Goal: Task Accomplishment & Management: Manage account settings

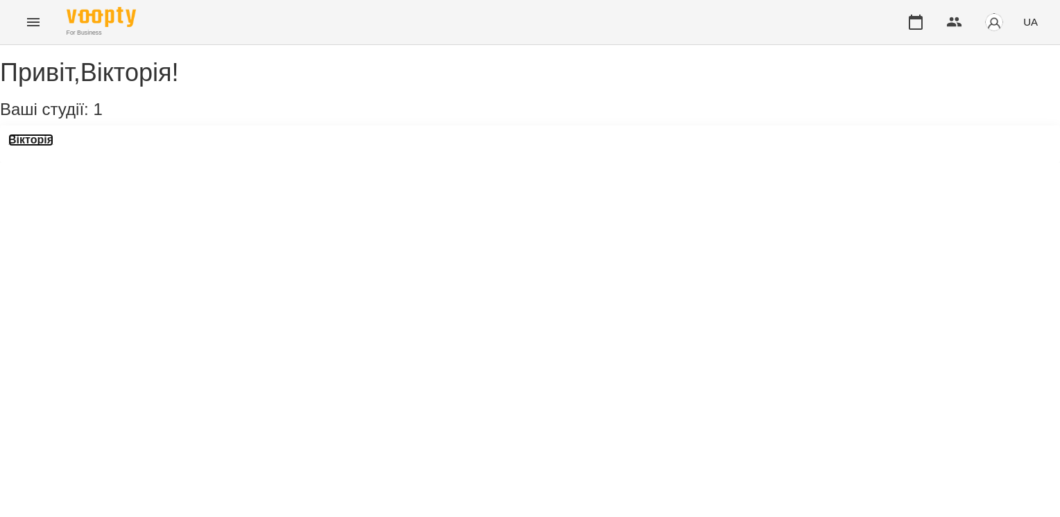
click at [51, 146] on h3 "Вікторія" at bounding box center [30, 140] width 45 height 12
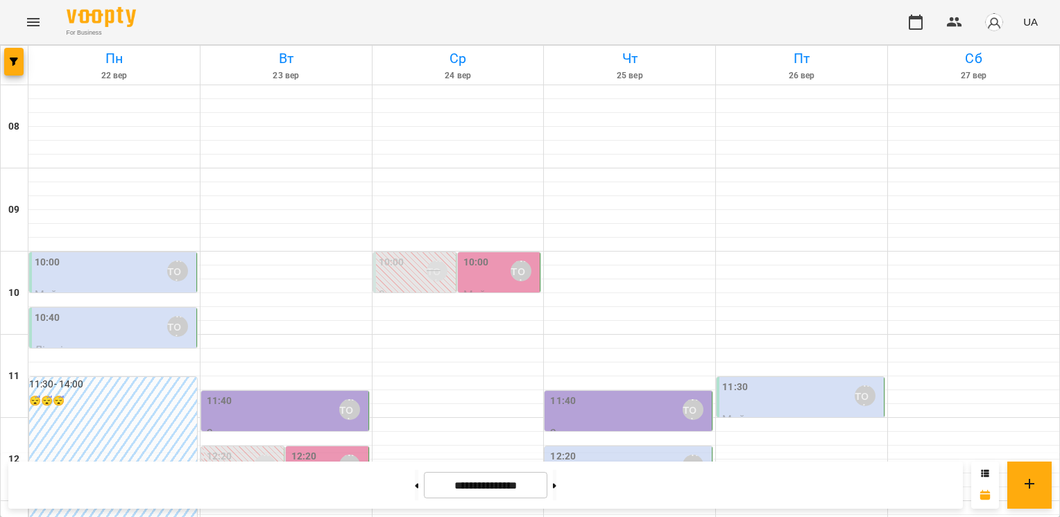
click at [89, 342] on div "10:40 [PERSON_NAME]" at bounding box center [114, 327] width 159 height 33
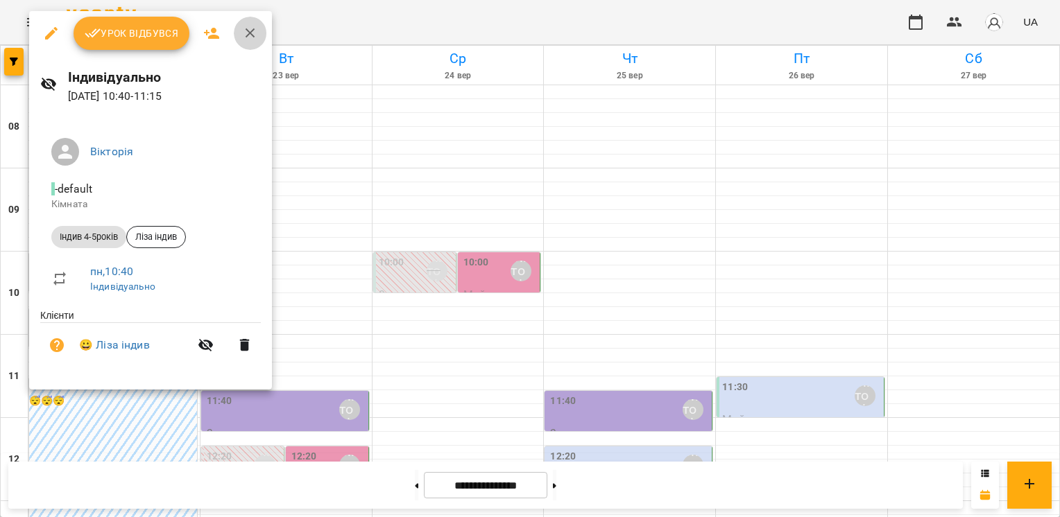
click at [245, 35] on icon "button" at bounding box center [250, 33] width 17 height 17
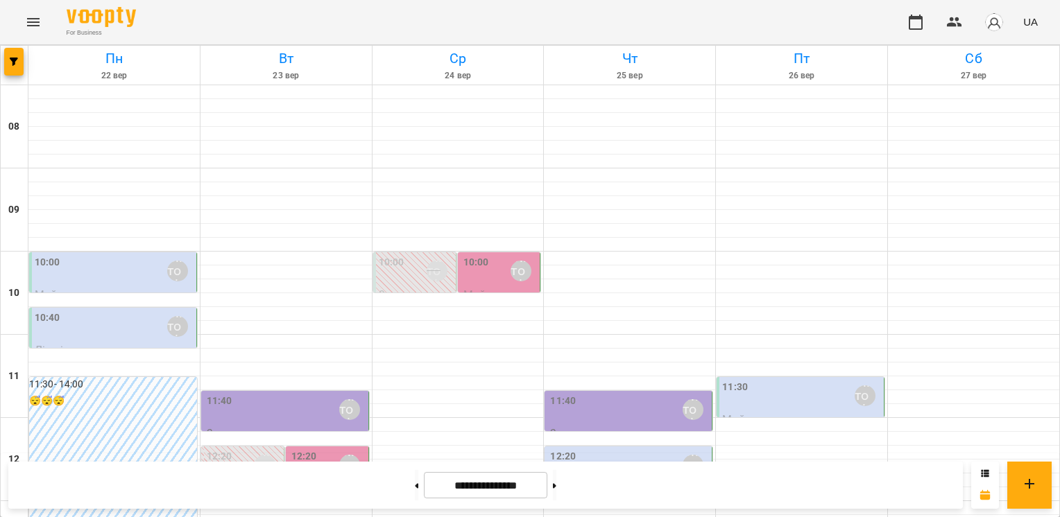
scroll to position [485, 0]
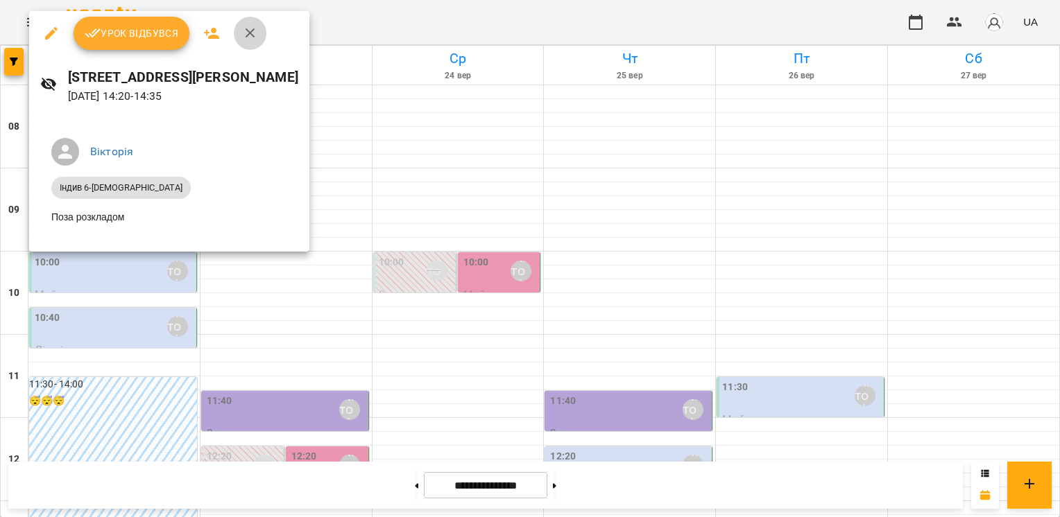
click at [244, 31] on icon "button" at bounding box center [250, 33] width 17 height 17
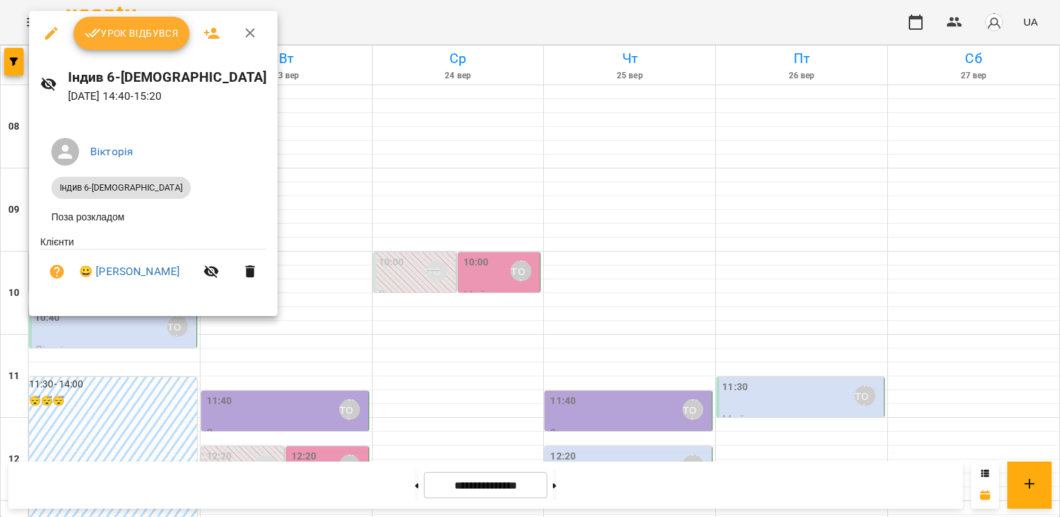
click at [248, 37] on icon "button" at bounding box center [250, 33] width 17 height 17
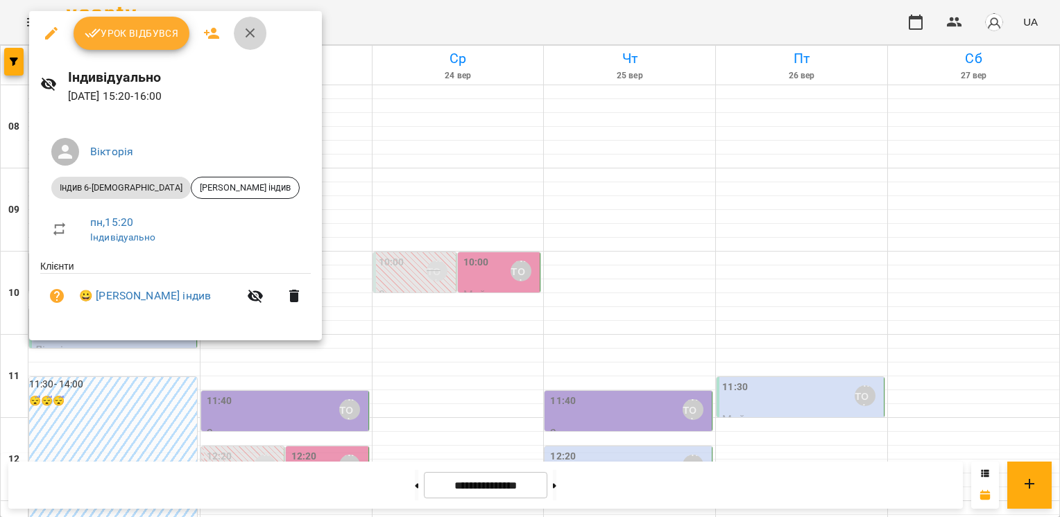
click at [250, 29] on icon "button" at bounding box center [250, 33] width 17 height 17
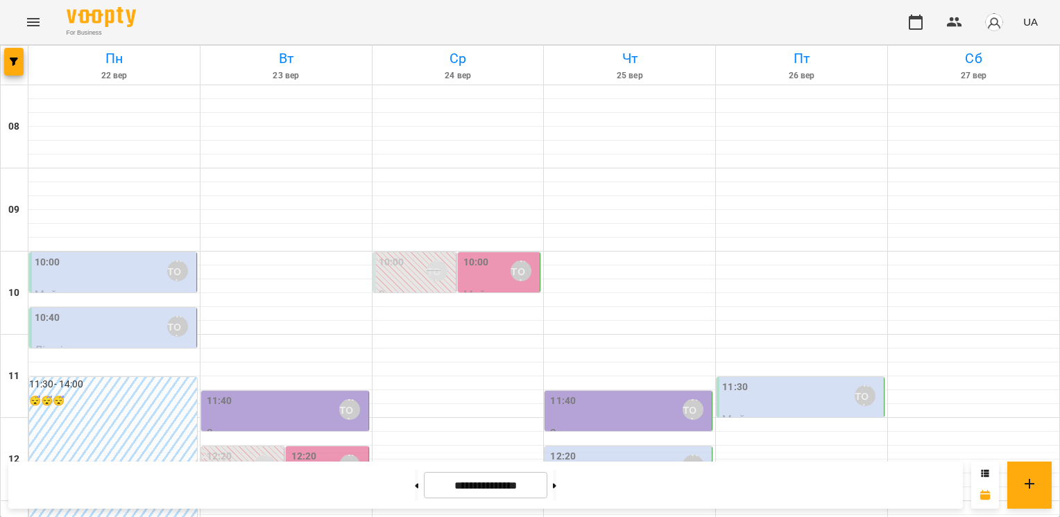
scroll to position [555, 0]
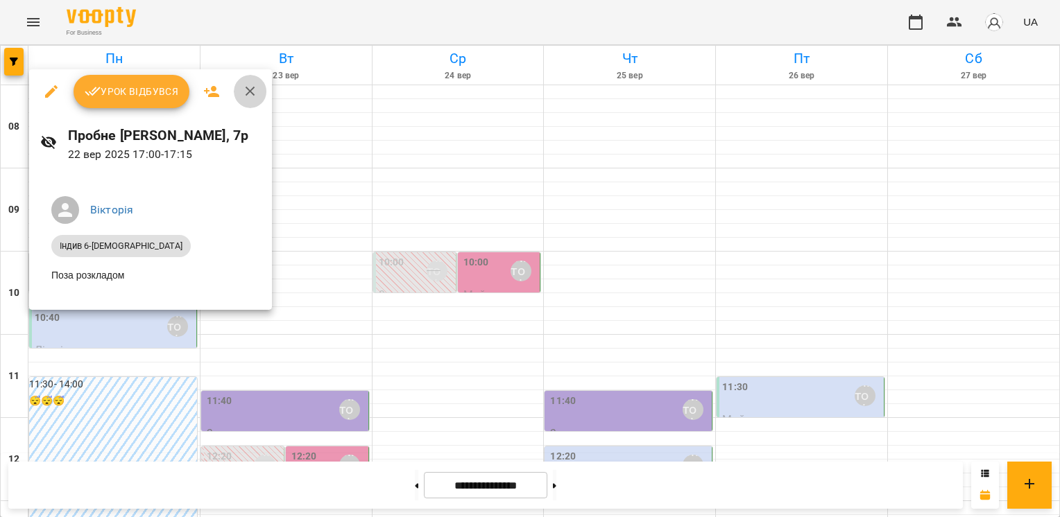
click at [255, 89] on icon "button" at bounding box center [250, 91] width 17 height 17
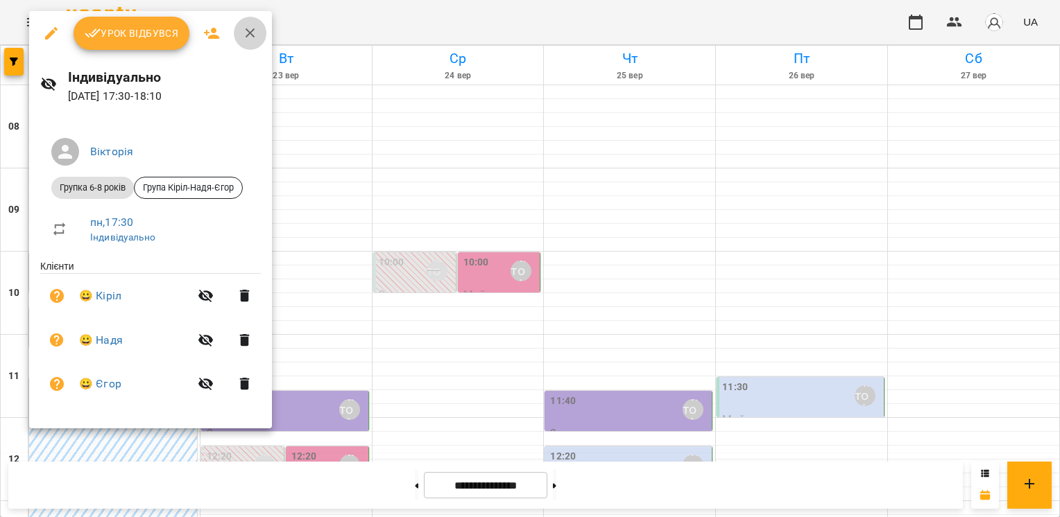
click at [252, 35] on icon "button" at bounding box center [250, 33] width 17 height 17
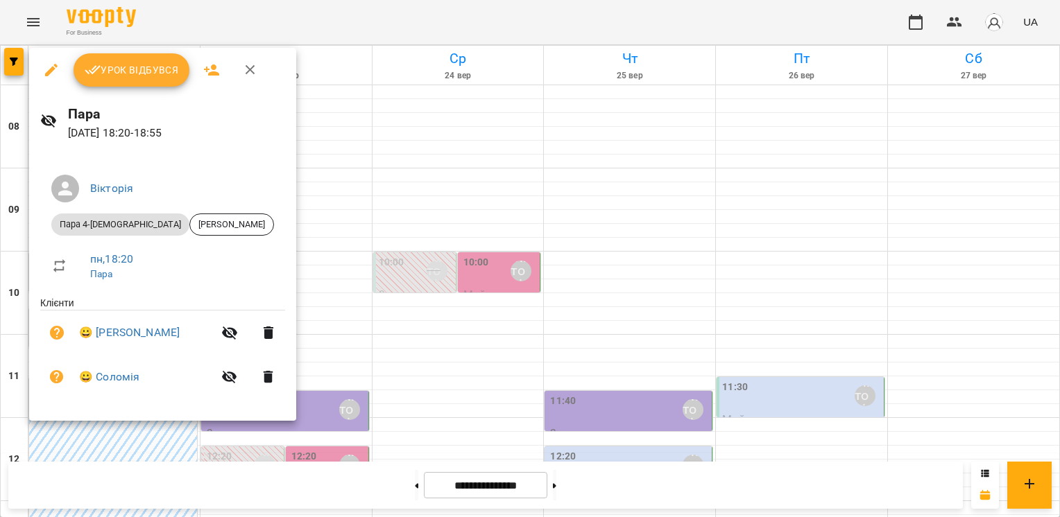
click at [252, 74] on icon "button" at bounding box center [250, 70] width 10 height 10
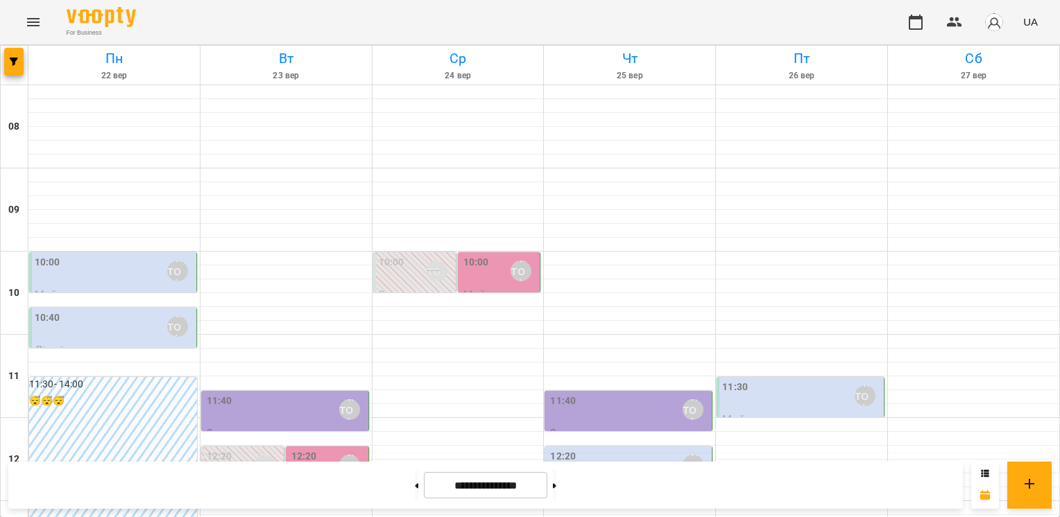
scroll to position [628, 0]
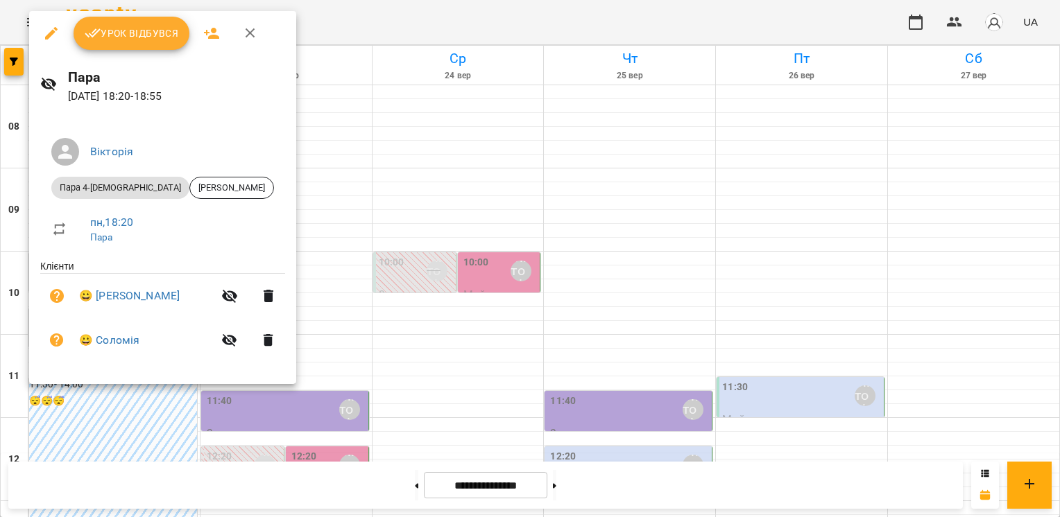
click at [251, 31] on icon "button" at bounding box center [250, 33] width 10 height 10
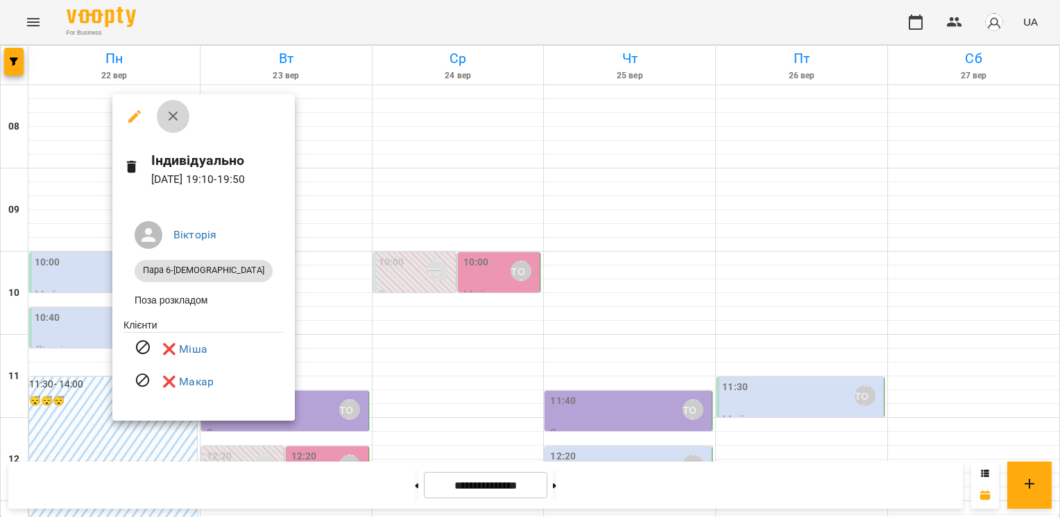
click at [171, 114] on icon "button" at bounding box center [173, 117] width 10 height 10
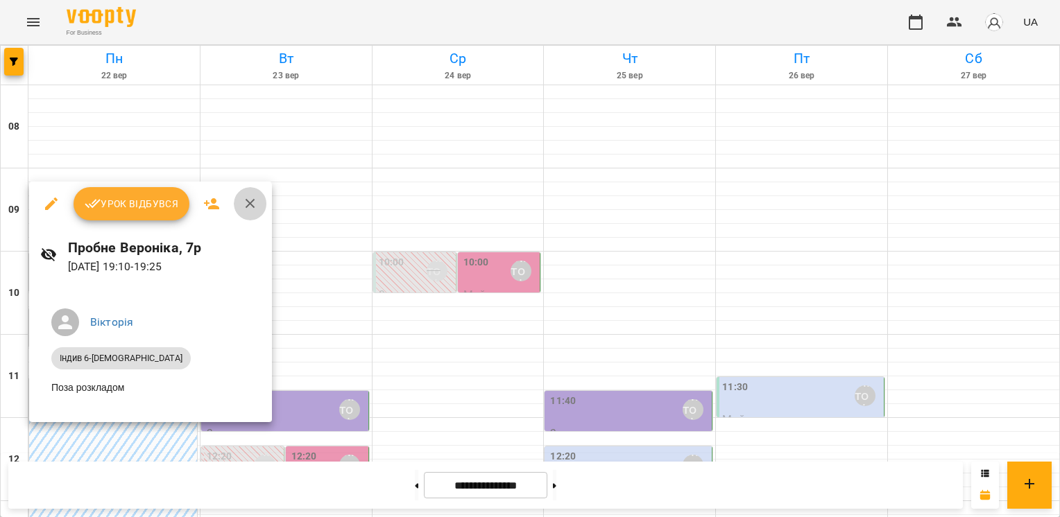
click at [249, 208] on icon "button" at bounding box center [250, 204] width 17 height 17
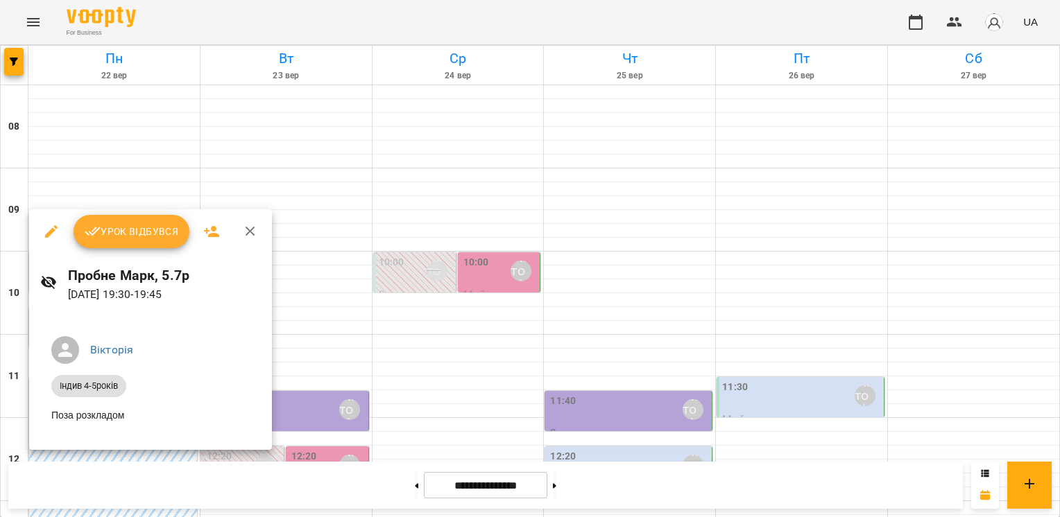
click at [254, 231] on icon "button" at bounding box center [250, 231] width 17 height 17
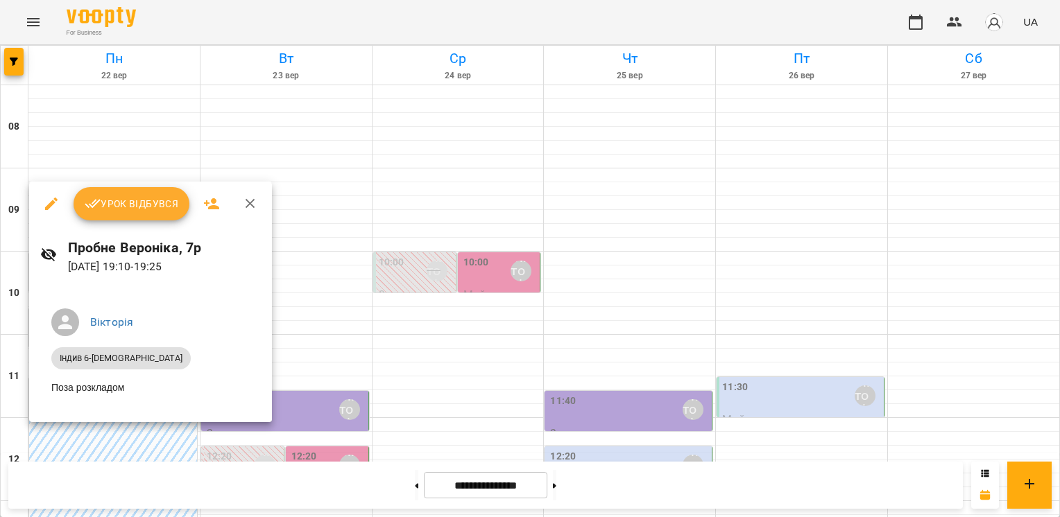
click at [250, 207] on icon "button" at bounding box center [250, 204] width 17 height 17
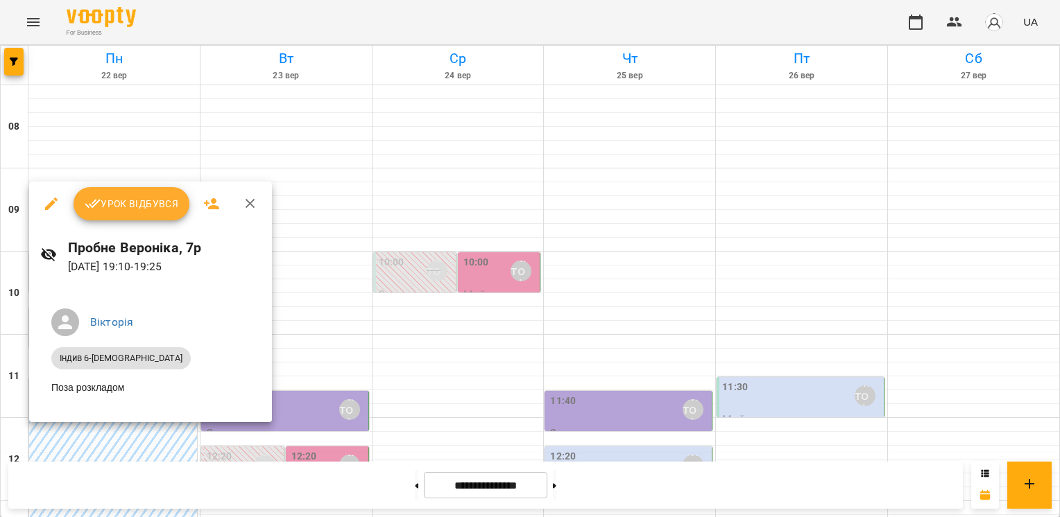
click at [247, 203] on icon "button" at bounding box center [250, 204] width 17 height 17
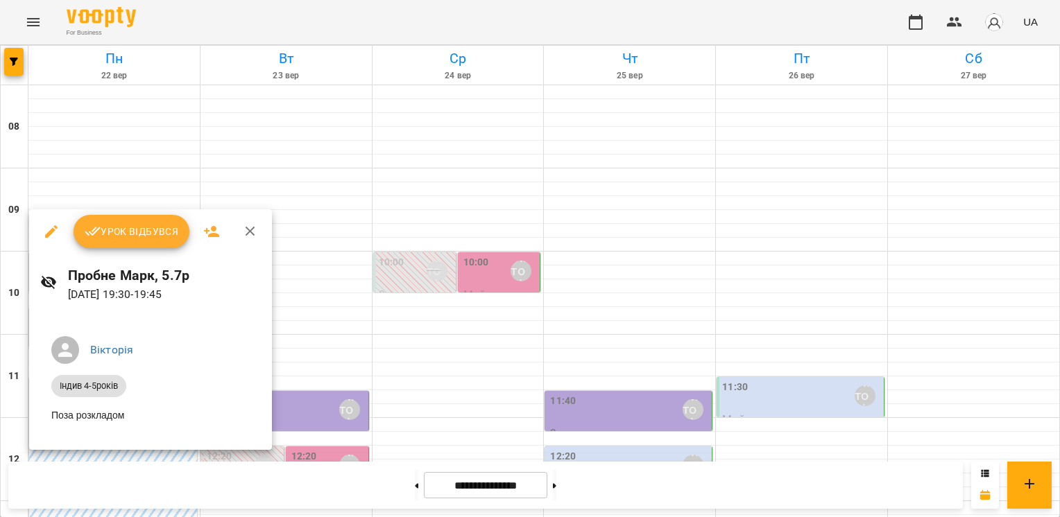
click at [465, 216] on div at bounding box center [530, 258] width 1060 height 517
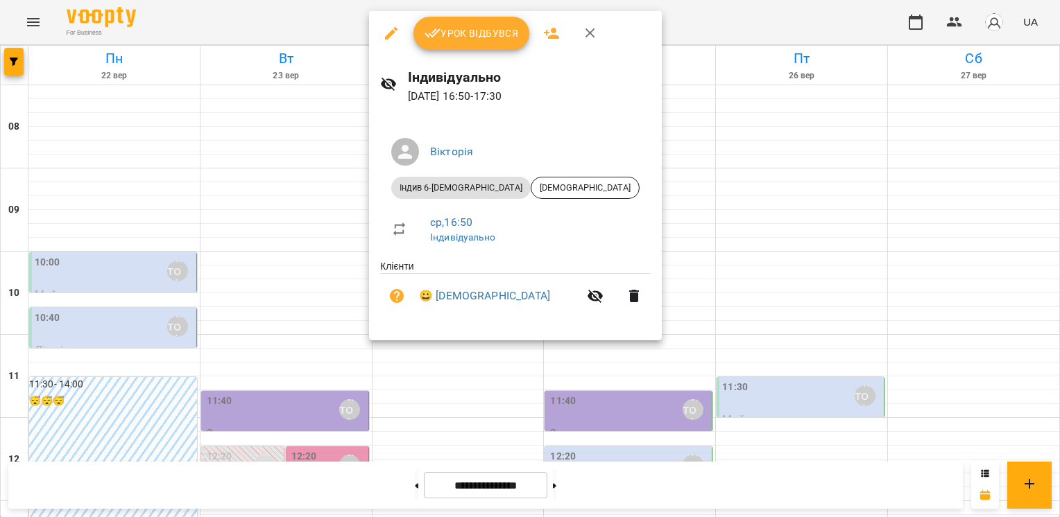
click at [587, 29] on icon "button" at bounding box center [590, 33] width 17 height 17
